Goal: Task Accomplishment & Management: Manage account settings

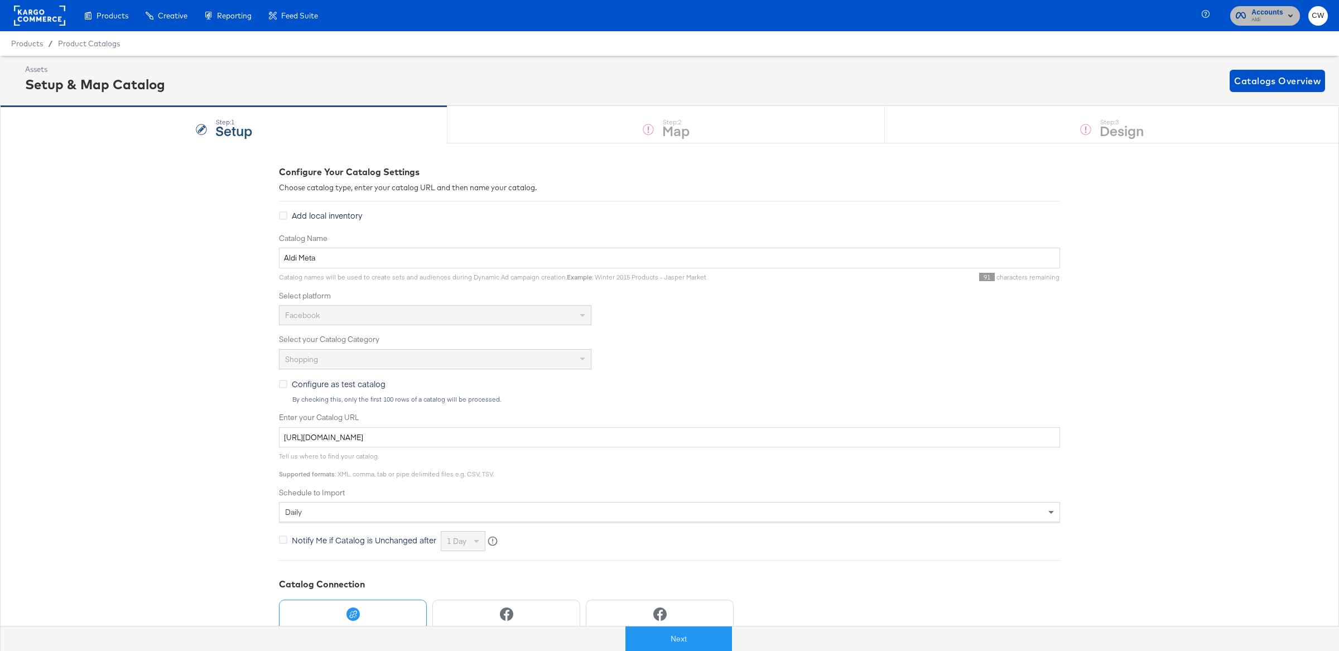
click at [1245, 18] on icon "button" at bounding box center [1241, 15] width 10 height 11
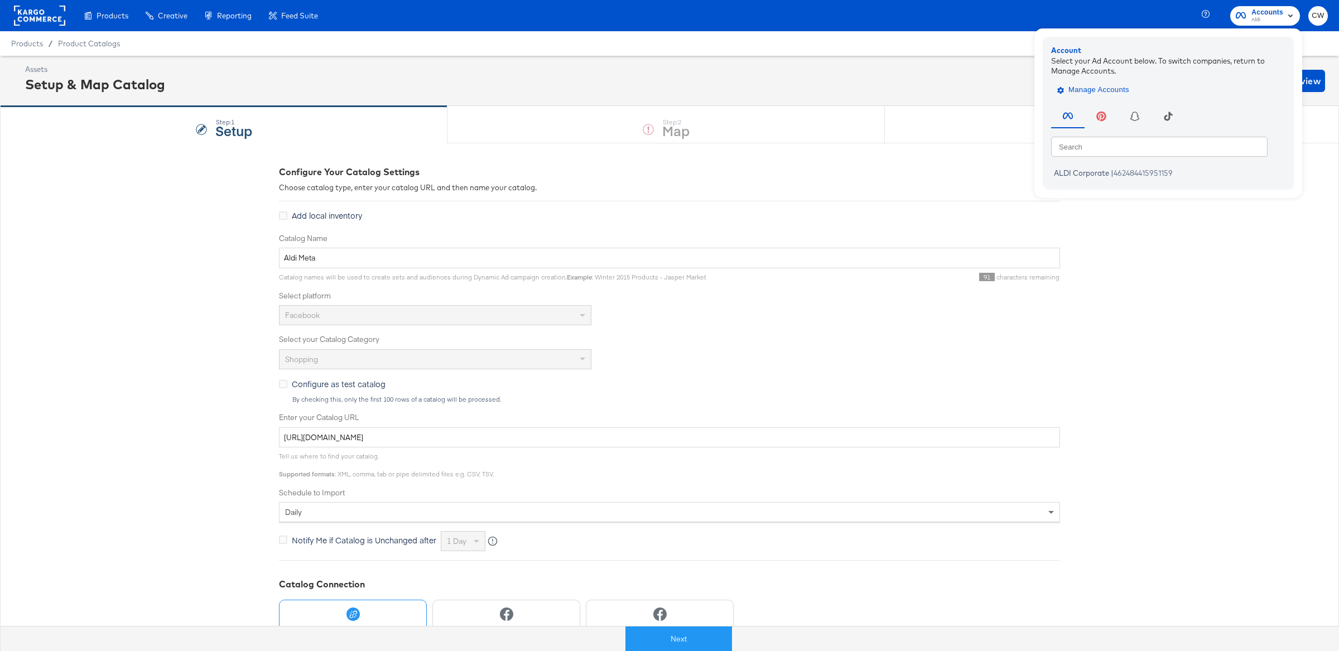
click at [1105, 90] on span "Manage Accounts" at bounding box center [1095, 90] width 70 height 13
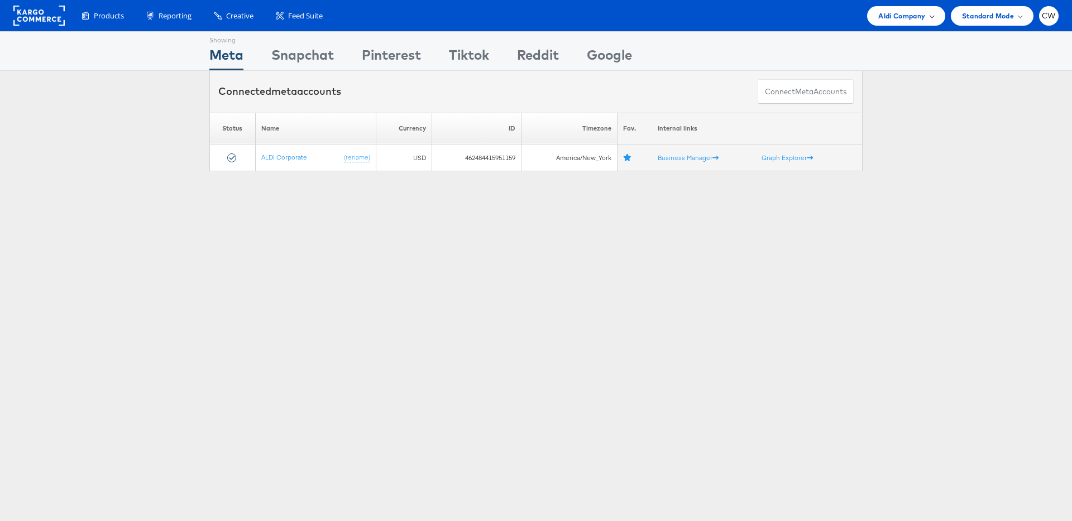
click at [891, 15] on span "Aldi Company" at bounding box center [901, 16] width 47 height 12
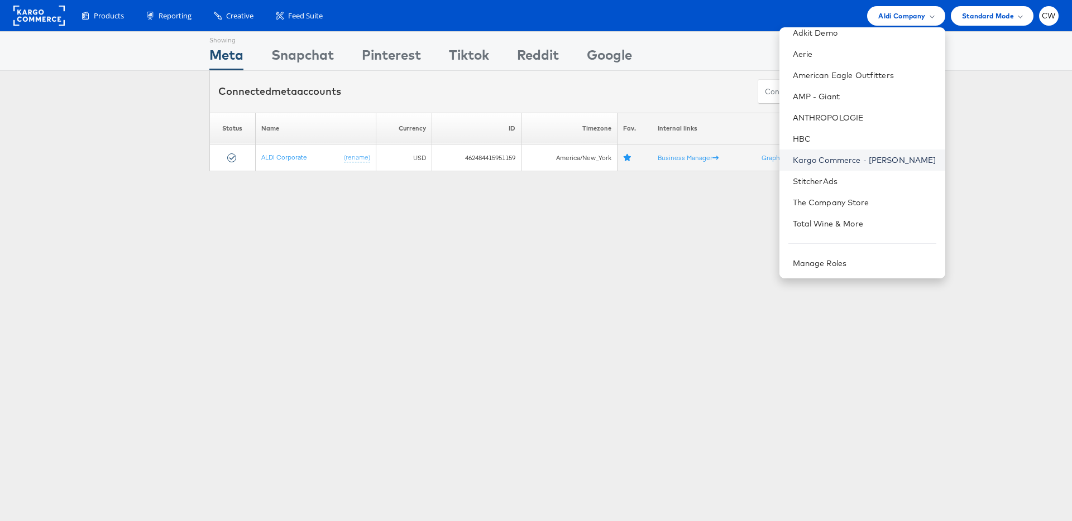
scroll to position [50, 0]
click at [838, 224] on link "Total Wine & More" at bounding box center [864, 224] width 143 height 11
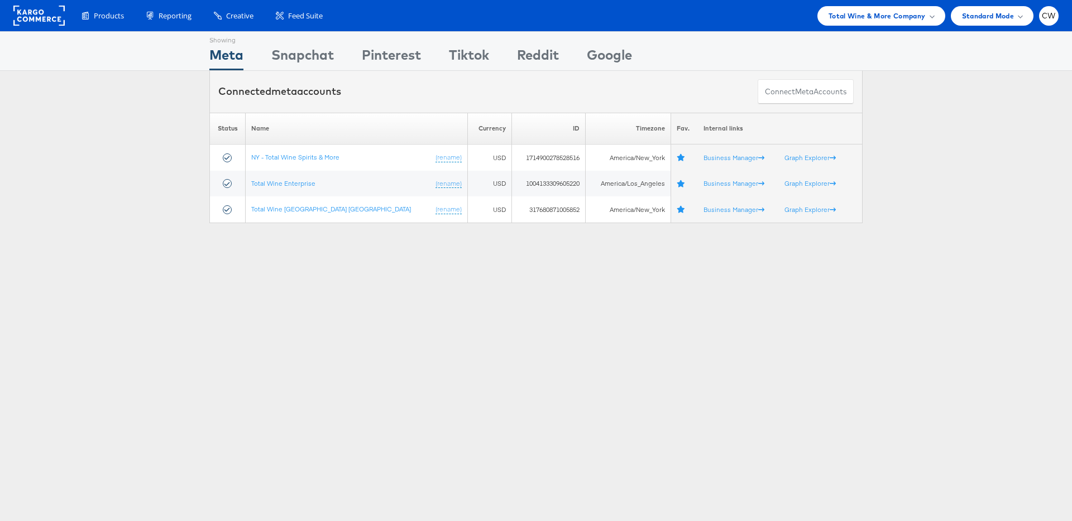
click at [472, 315] on div "Showing Meta Showing Snapchat Showing Pinterest Showing Tiktok Showing Reddit S…" at bounding box center [536, 310] width 1072 height 558
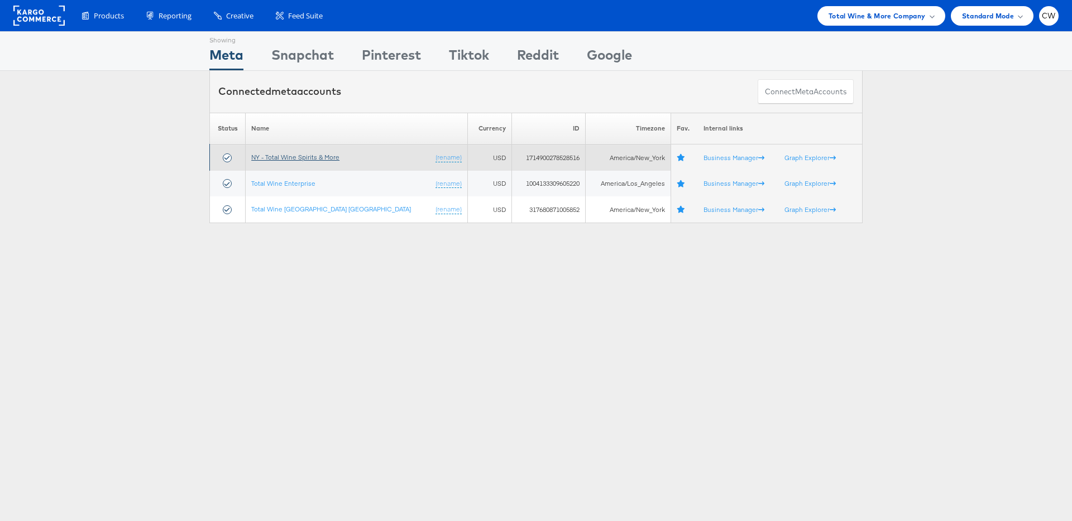
click at [311, 156] on link "NY - Total Wine Spirits & More" at bounding box center [295, 157] width 88 height 8
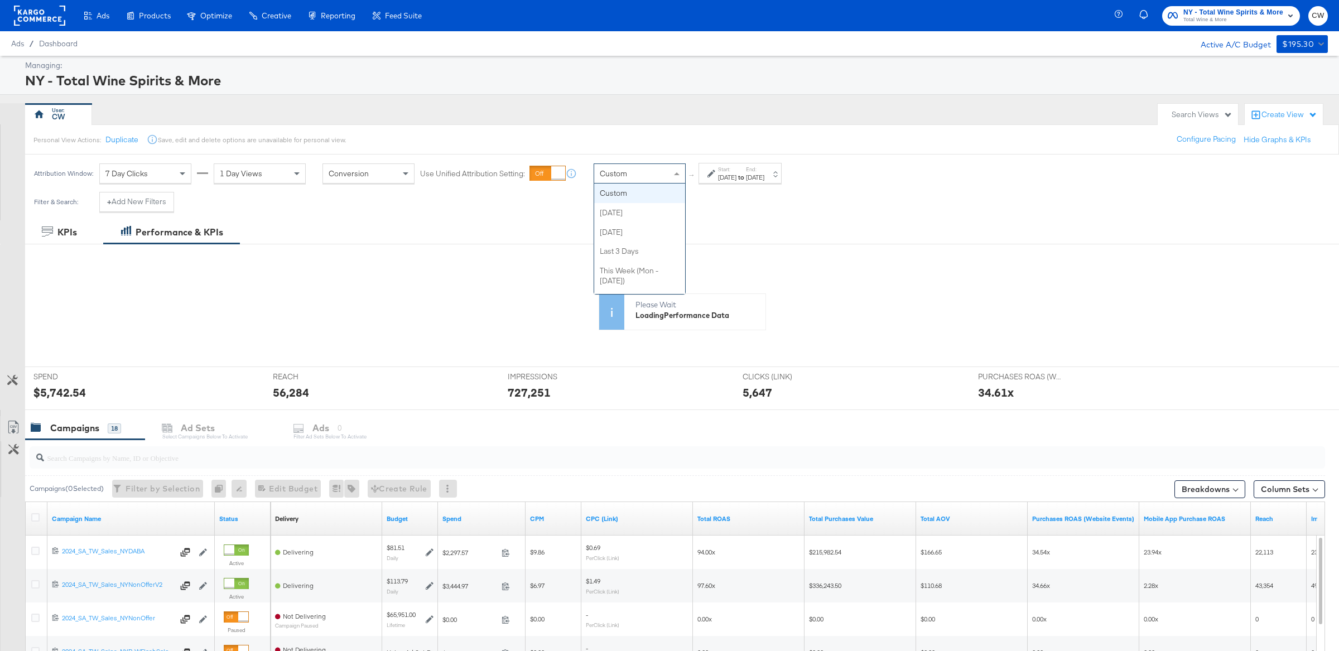
click at [668, 175] on div "Custom" at bounding box center [639, 173] width 91 height 19
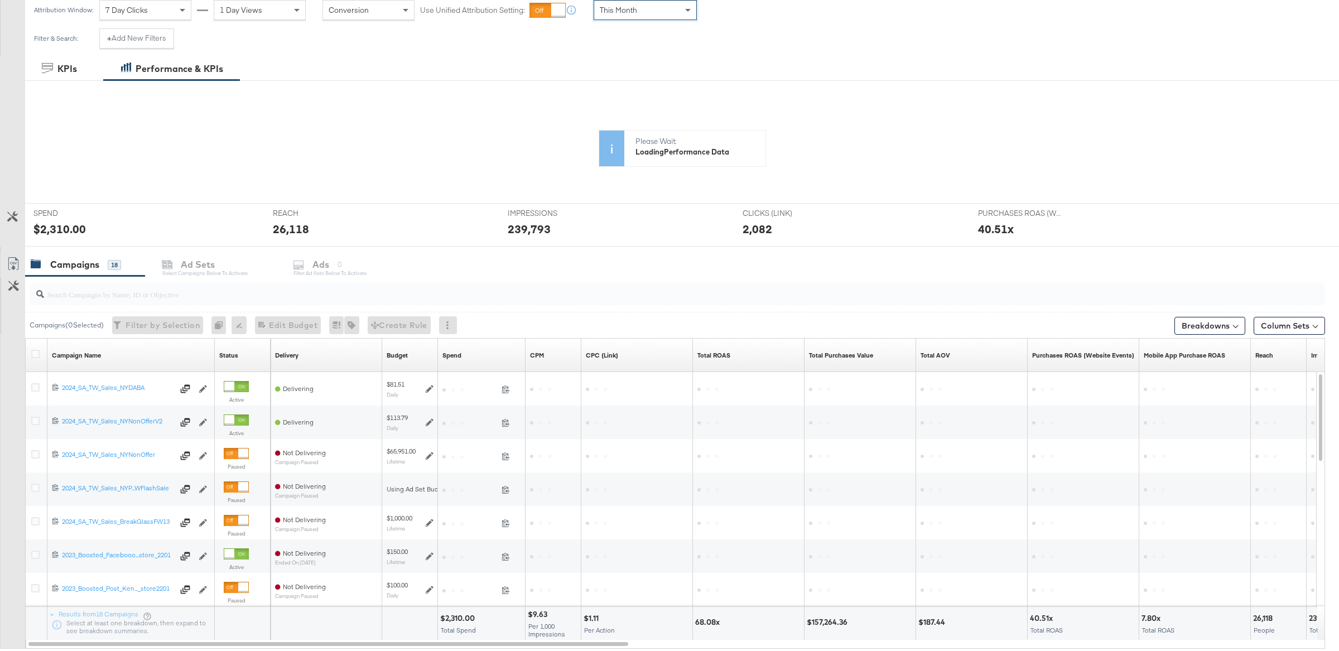
scroll to position [162, 0]
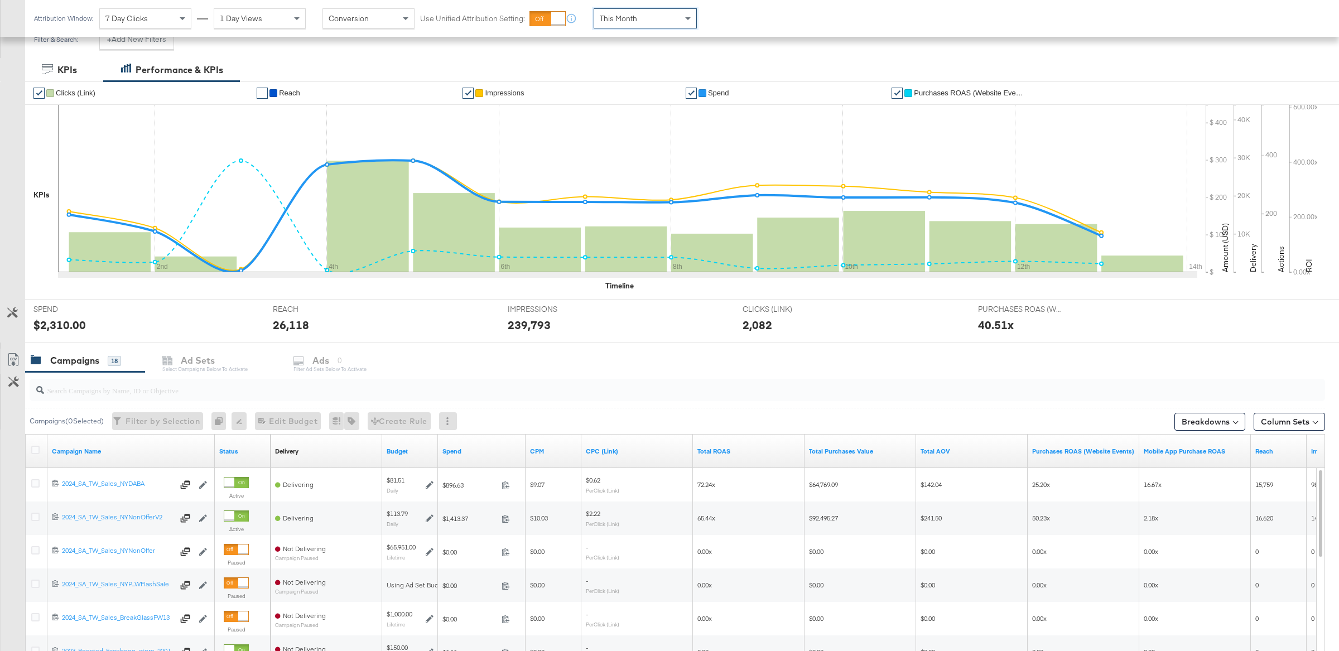
click at [644, 13] on div "This Month" at bounding box center [645, 18] width 102 height 19
click at [730, 9] on div "Start: Aug 13th 2025 to End: Aug 13th 2025" at bounding box center [740, 18] width 83 height 21
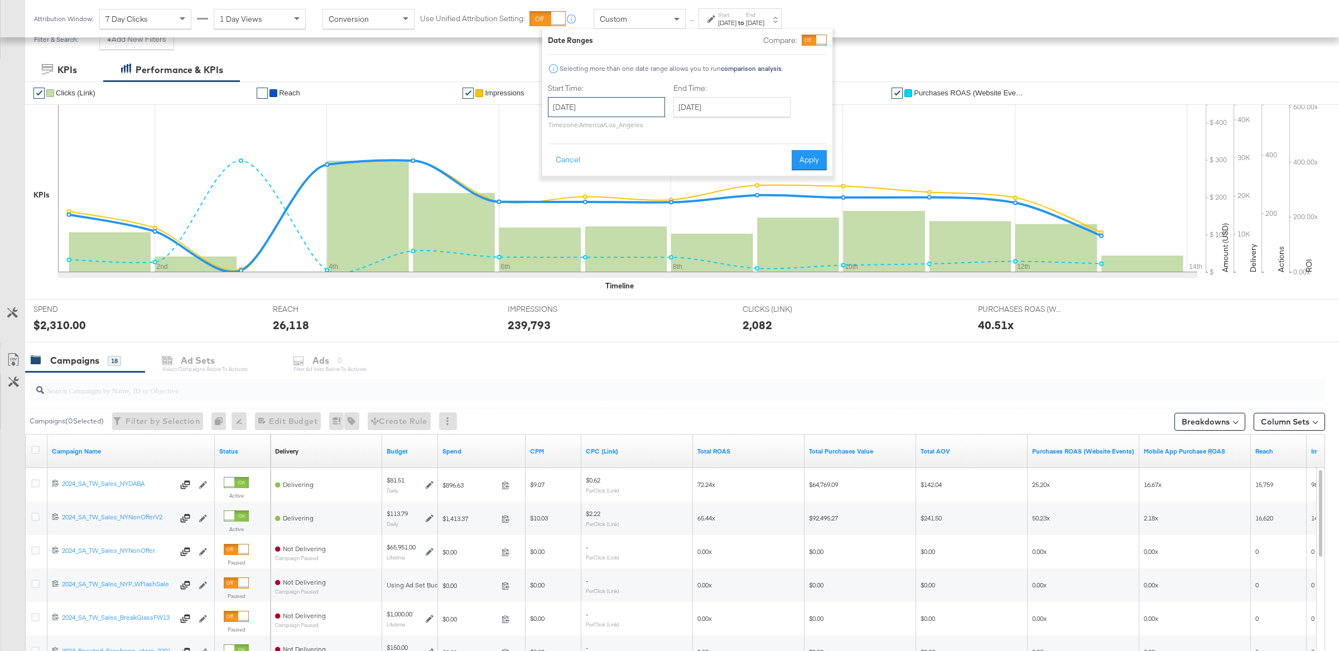
click at [636, 104] on input "August 13th 2025" at bounding box center [606, 107] width 117 height 20
click at [652, 164] on td "1" at bounding box center [655, 164] width 19 height 16
type input "August 1st 2025"
click at [703, 114] on input "August 13th 2025" at bounding box center [728, 107] width 117 height 20
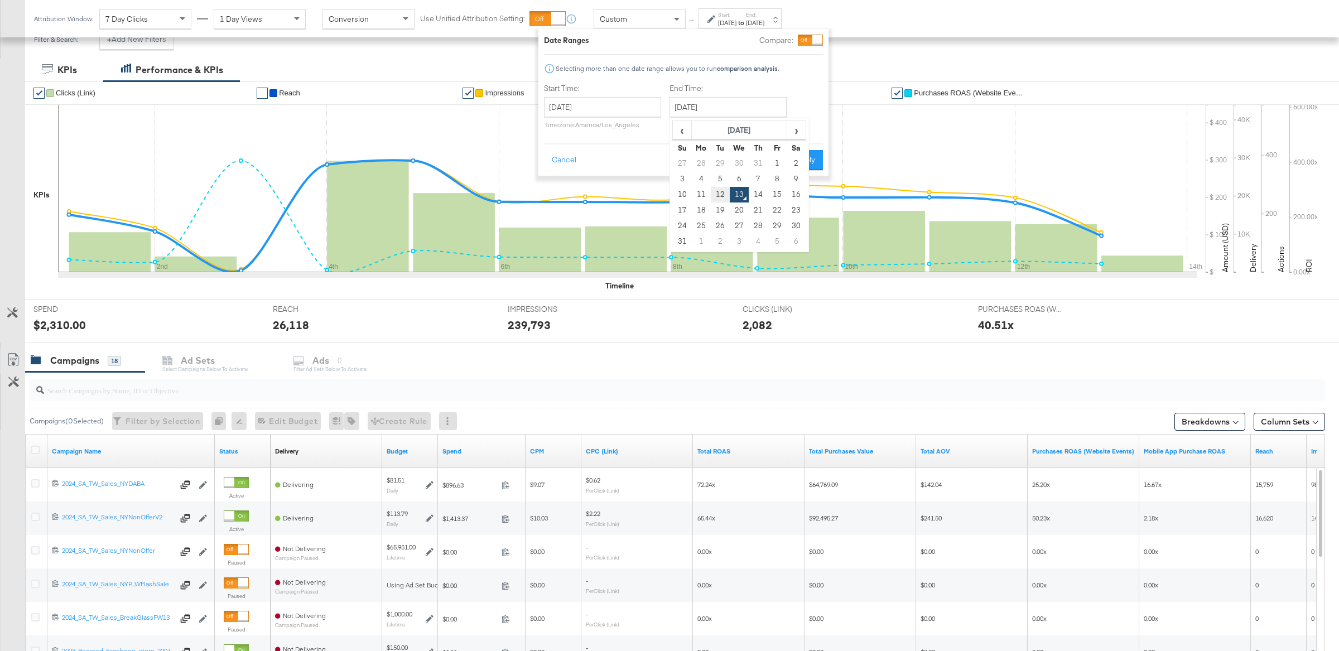
click at [723, 191] on td "12" at bounding box center [720, 195] width 19 height 16
type input "August 12th 2025"
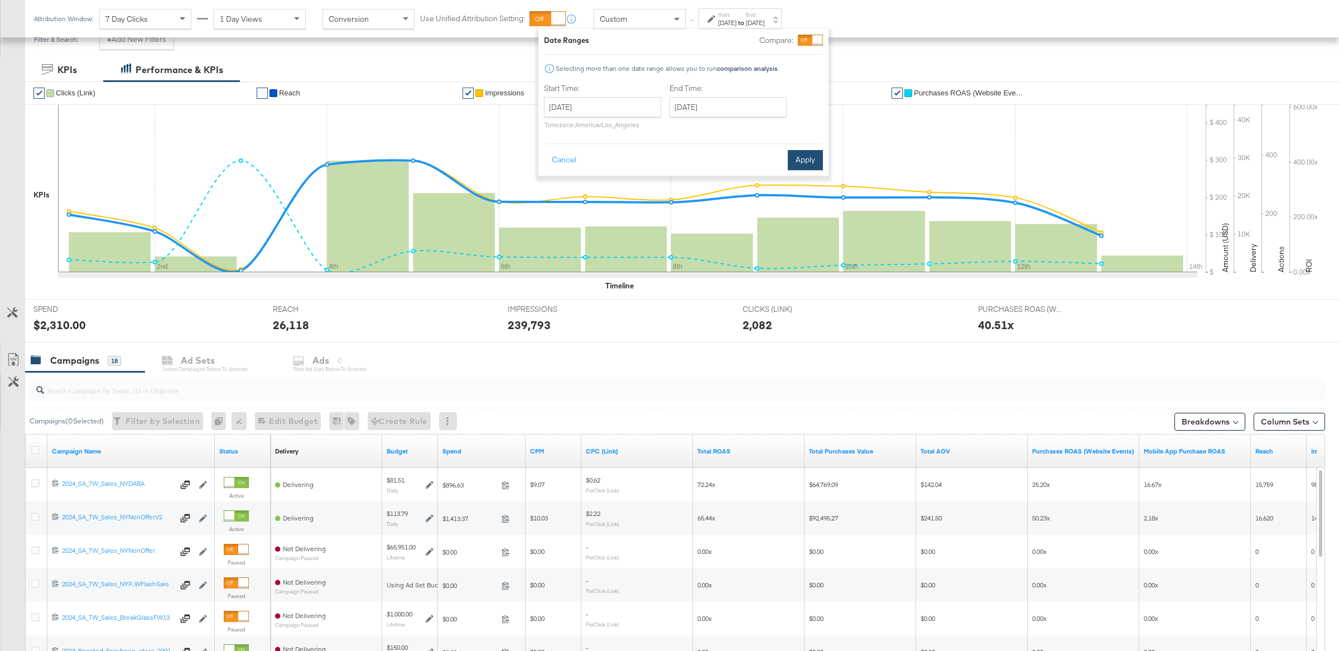
click at [800, 155] on button "Apply" at bounding box center [805, 160] width 35 height 20
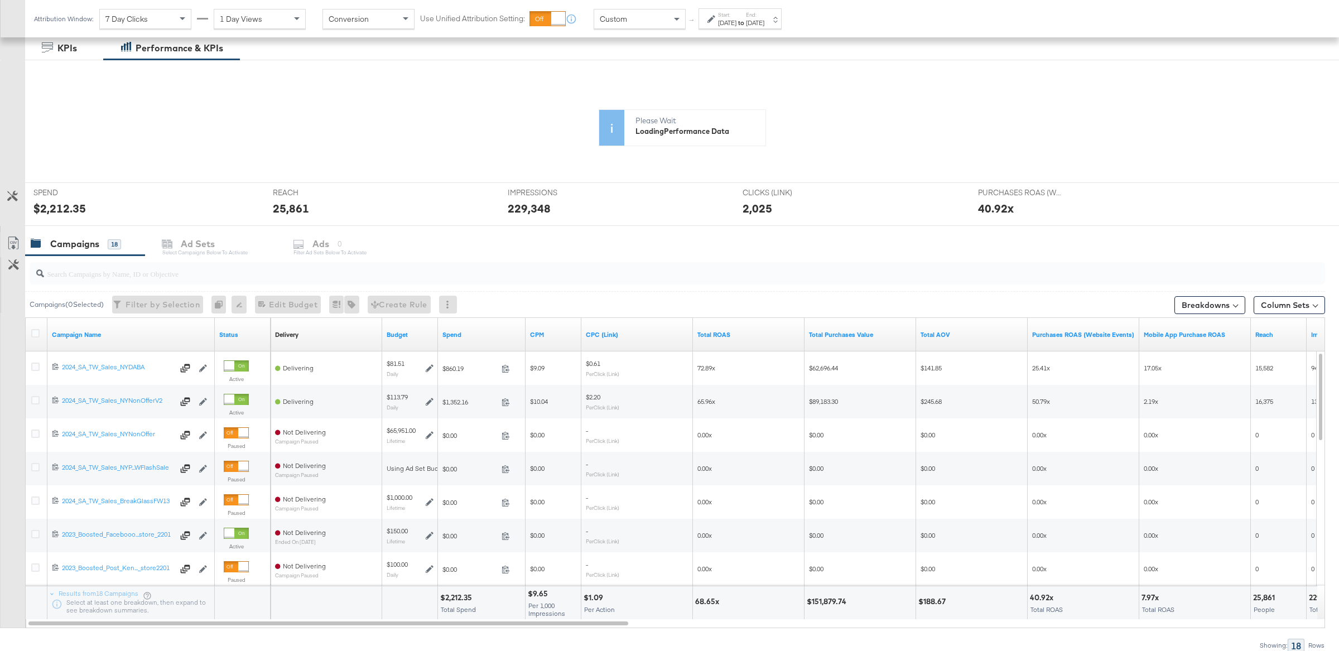
scroll to position [183, 0]
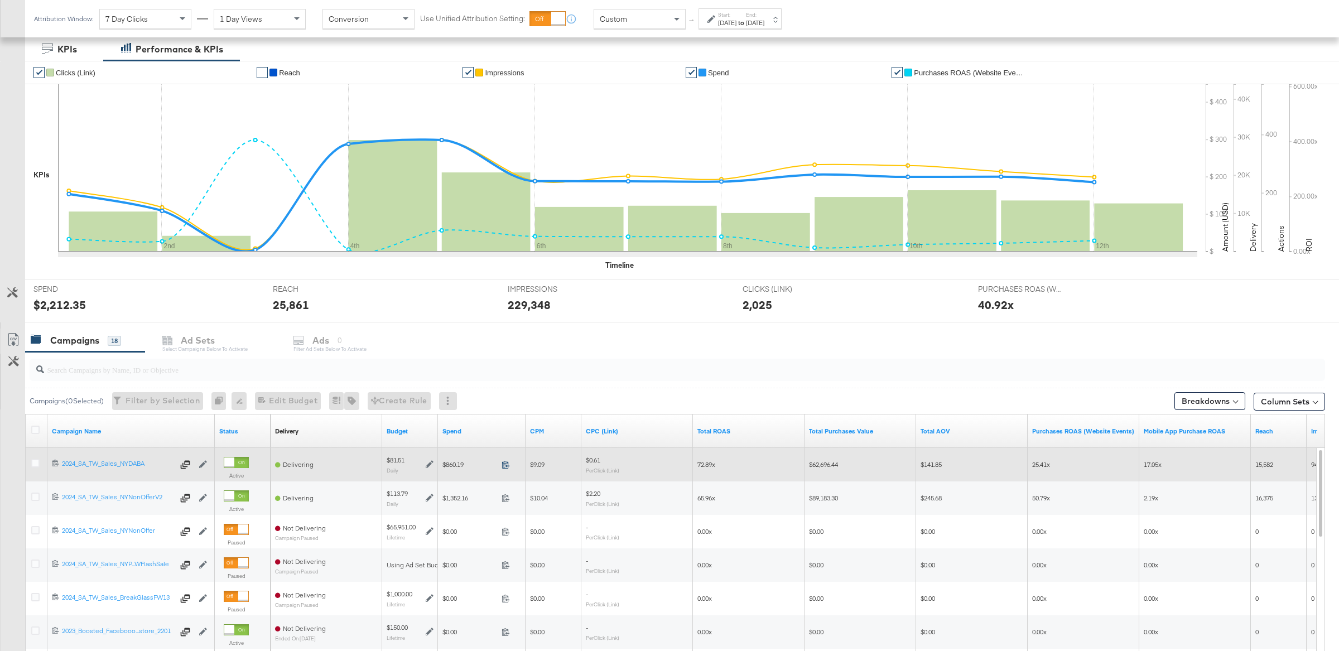
click at [507, 469] on icon at bounding box center [506, 464] width 8 height 8
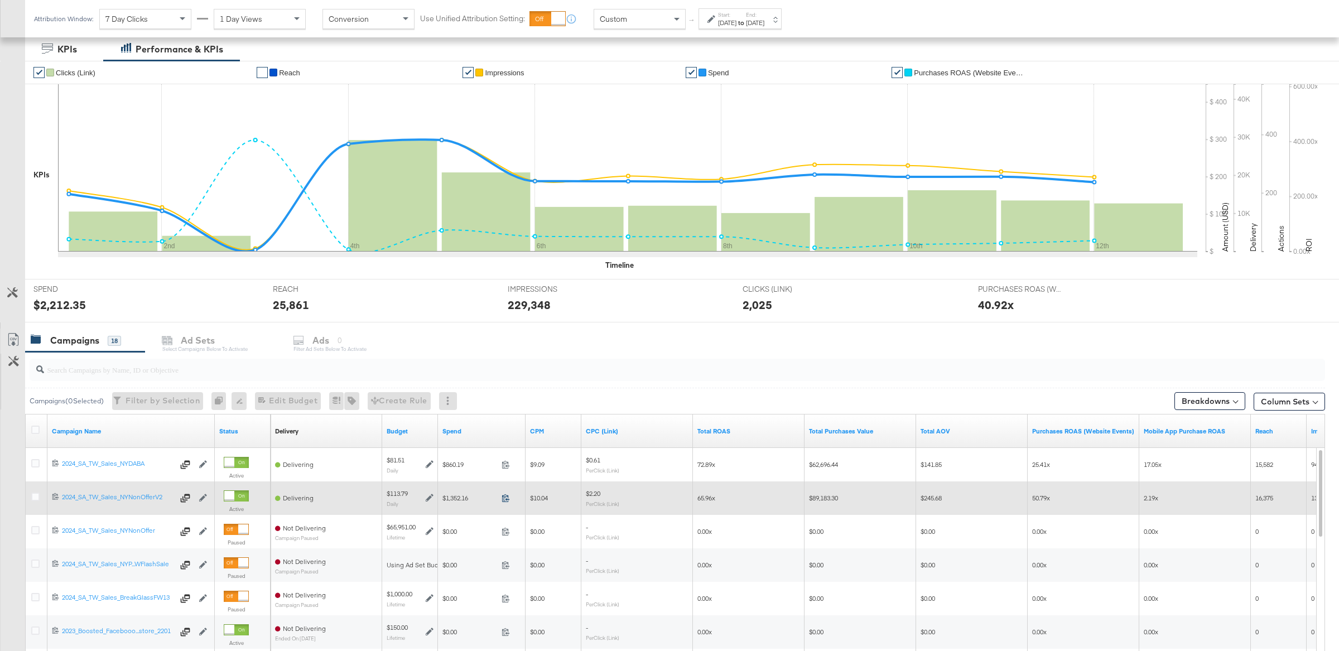
click at [507, 501] on icon at bounding box center [505, 498] width 7 height 8
click at [430, 501] on icon at bounding box center [430, 498] width 8 height 8
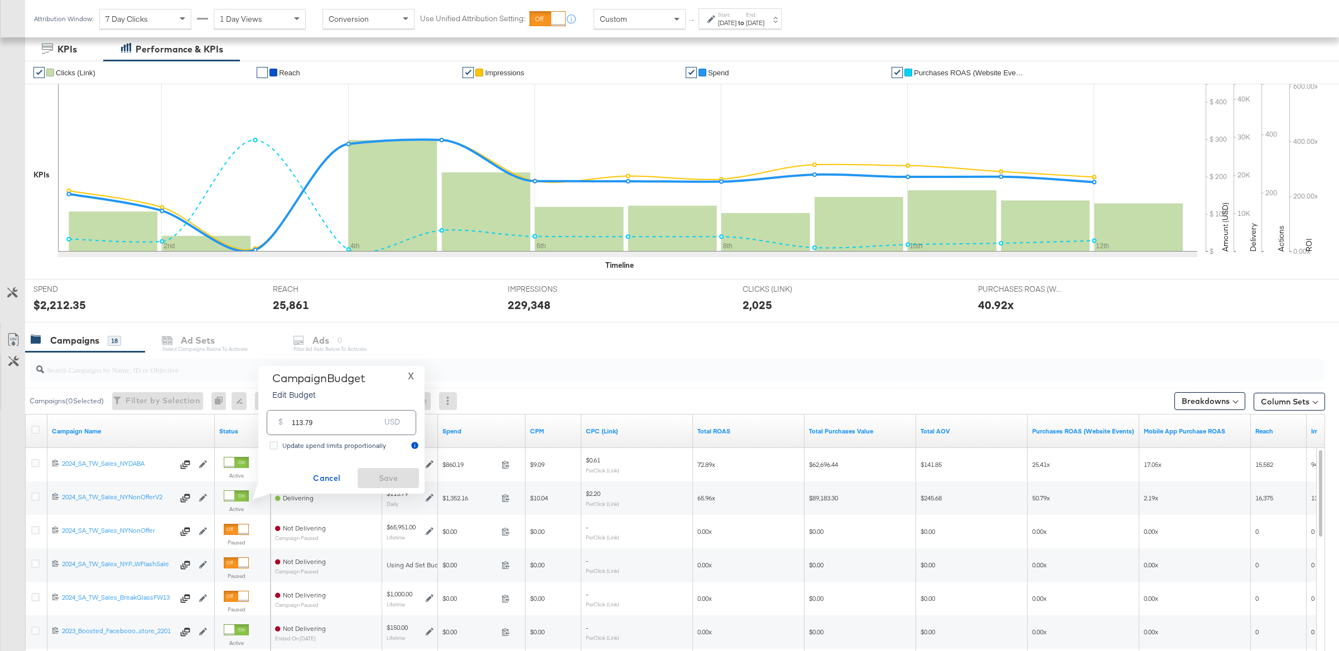
click at [339, 422] on input "113.79" at bounding box center [336, 418] width 88 height 24
type input "86"
click at [388, 476] on span "Save" at bounding box center [388, 479] width 52 height 14
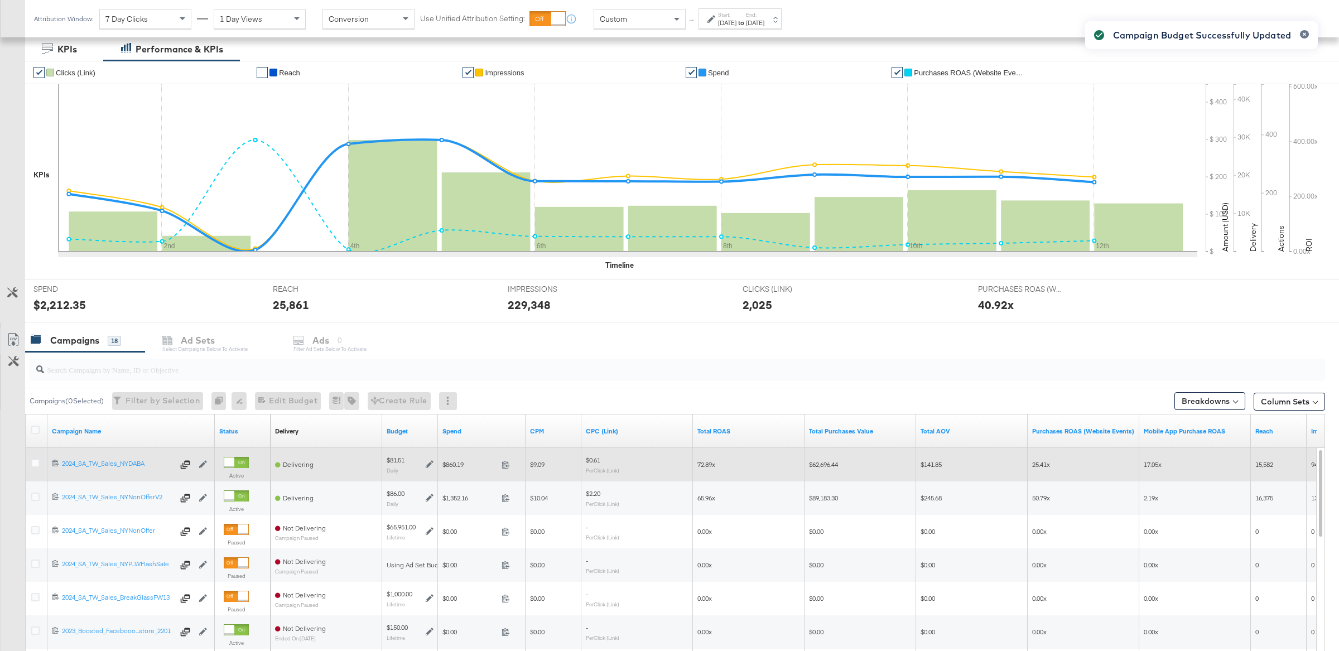
click at [430, 467] on icon at bounding box center [430, 465] width 8 height 8
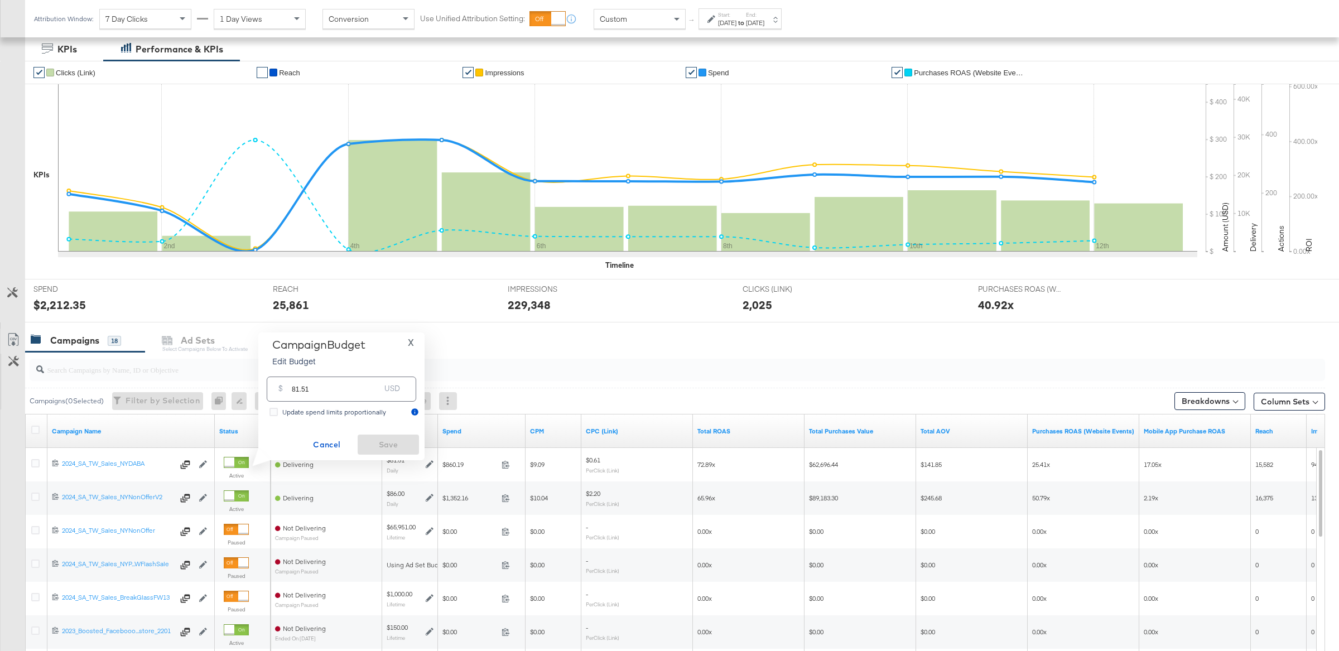
click at [345, 386] on input "81.51" at bounding box center [336, 385] width 88 height 24
type input "165"
click at [400, 391] on span "Ok" at bounding box center [400, 391] width 9 height 8
click at [400, 445] on span "Save" at bounding box center [388, 445] width 52 height 14
